Goal: Task Accomplishment & Management: Complete application form

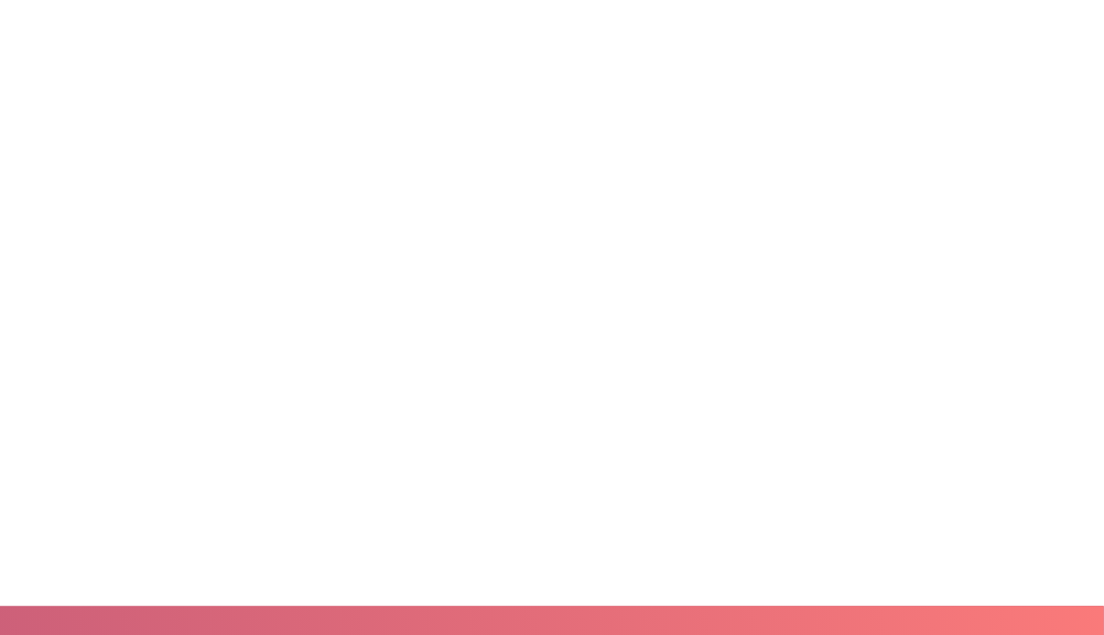
scroll to position [1340, 0]
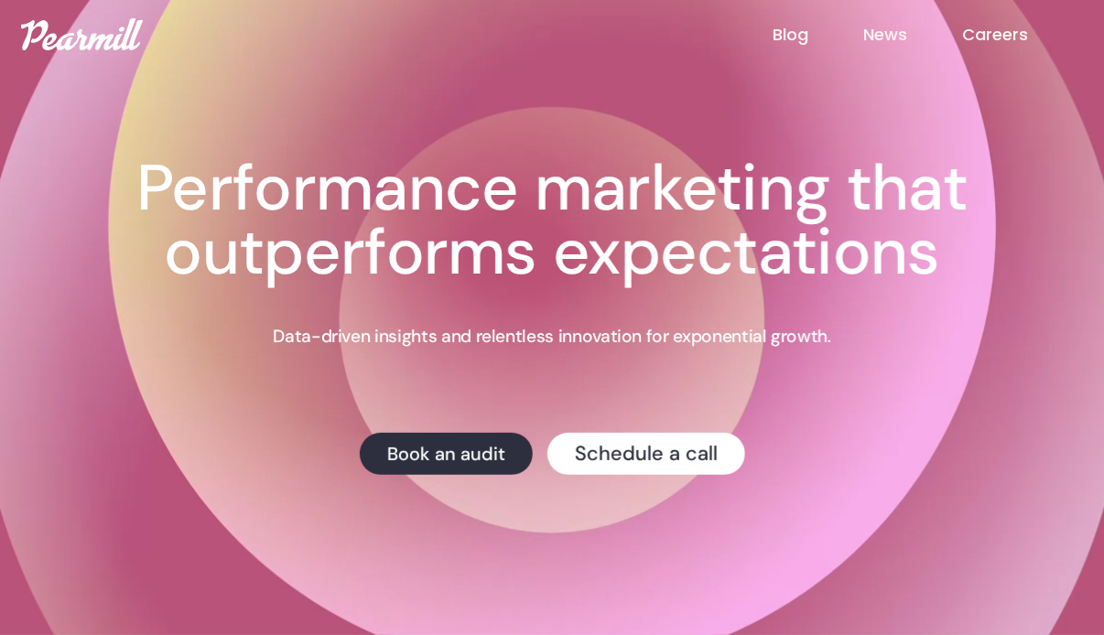
click at [974, 46] on div "Blog News Careers" at bounding box center [552, 34] width 1099 height 32
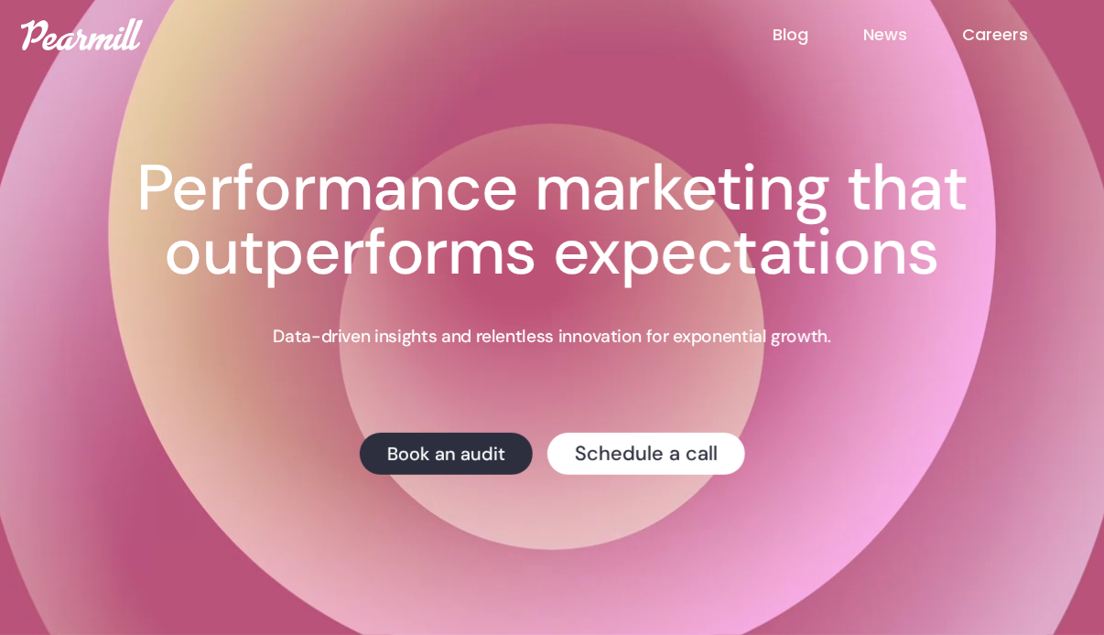
click at [975, 38] on link "Careers" at bounding box center [1022, 35] width 121 height 24
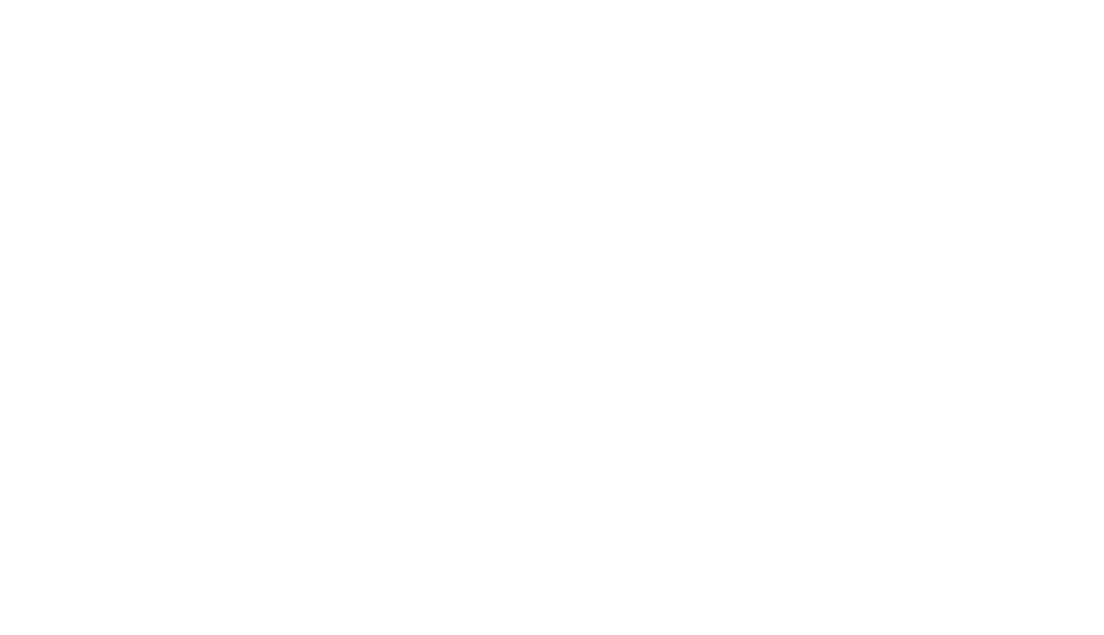
scroll to position [425, 0]
